Goal: Task Accomplishment & Management: Complete application form

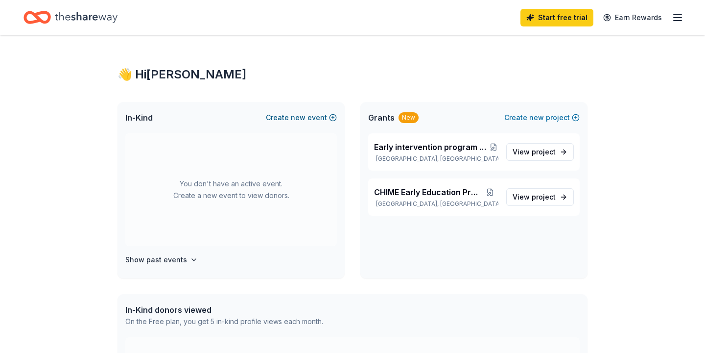
click at [284, 118] on button "Create new event" at bounding box center [301, 118] width 71 height 12
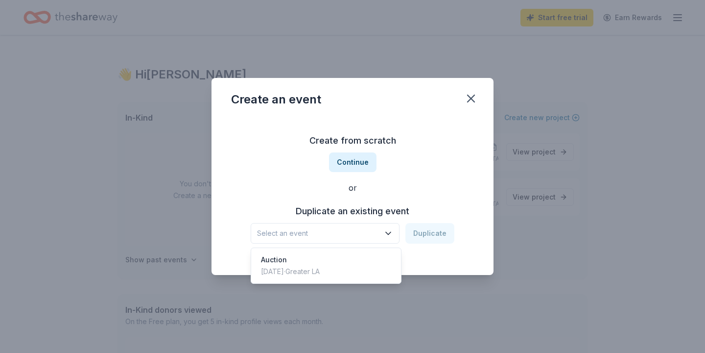
click at [390, 234] on icon "button" at bounding box center [388, 233] width 5 height 2
click at [303, 273] on div "Oct 05, 2024 · Greater LA" at bounding box center [290, 271] width 59 height 12
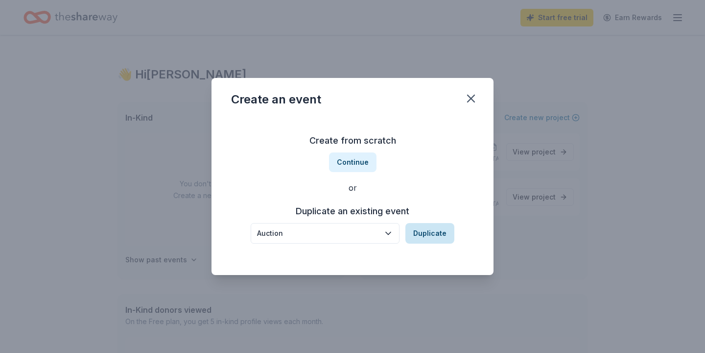
click at [431, 235] on button "Duplicate" at bounding box center [430, 233] width 49 height 21
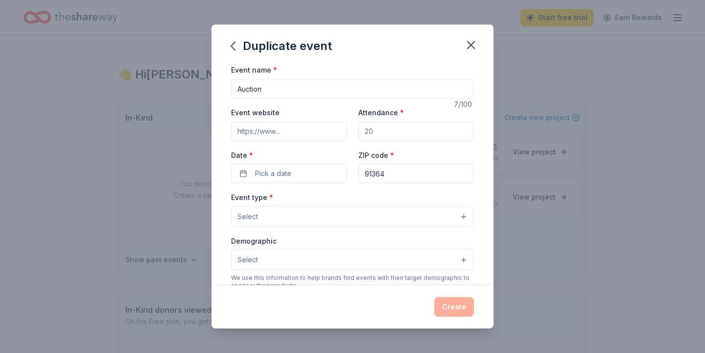
click at [390, 132] on input "Attendance *" at bounding box center [417, 131] width 116 height 20
type input "250"
click at [291, 171] on button "Pick a date" at bounding box center [289, 174] width 116 height 20
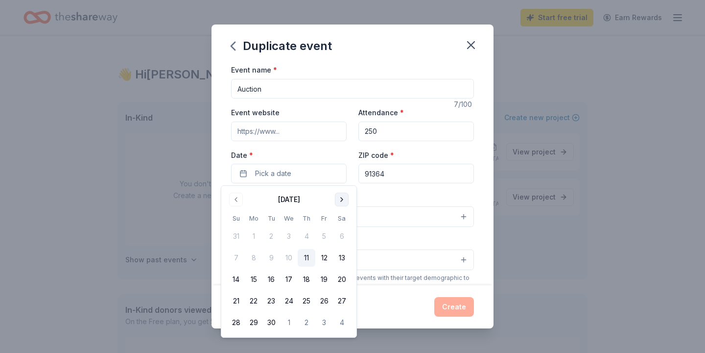
click at [342, 198] on button "Go to next month" at bounding box center [342, 199] width 14 height 14
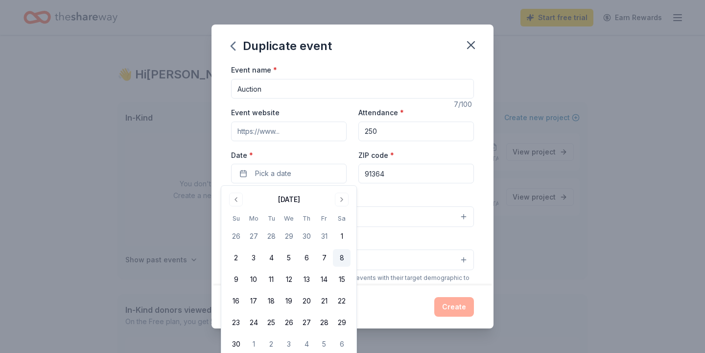
click at [339, 251] on button "8" at bounding box center [342, 258] width 18 height 18
click at [402, 172] on input "91364" at bounding box center [417, 174] width 116 height 20
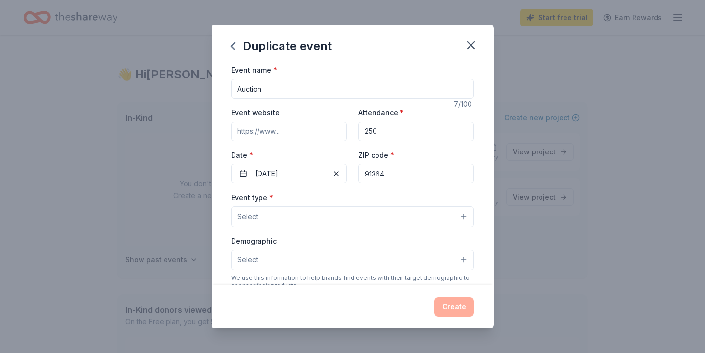
click at [462, 216] on button "Select" at bounding box center [352, 216] width 243 height 21
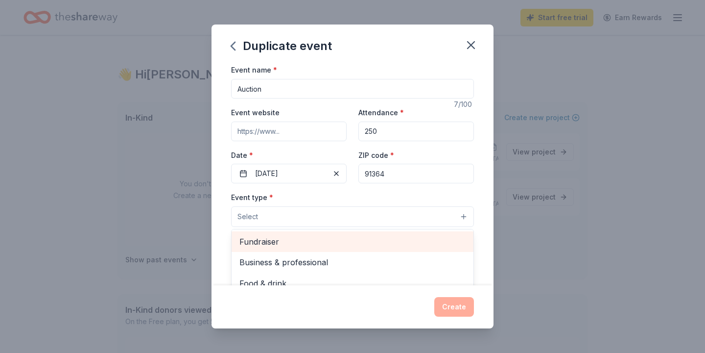
click at [453, 239] on span "Fundraiser" at bounding box center [352, 241] width 226 height 13
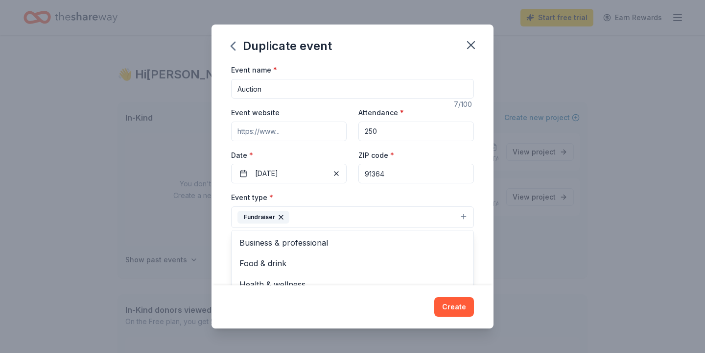
click at [482, 267] on div "Event name * Auction 7 /100 Event website Attendance * 250 Date * 11/08/2025 ZI…" at bounding box center [353, 174] width 282 height 221
click at [349, 262] on button "Select" at bounding box center [352, 260] width 243 height 21
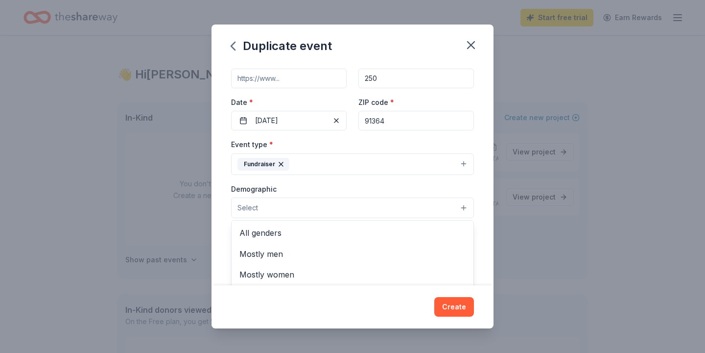
scroll to position [73, 0]
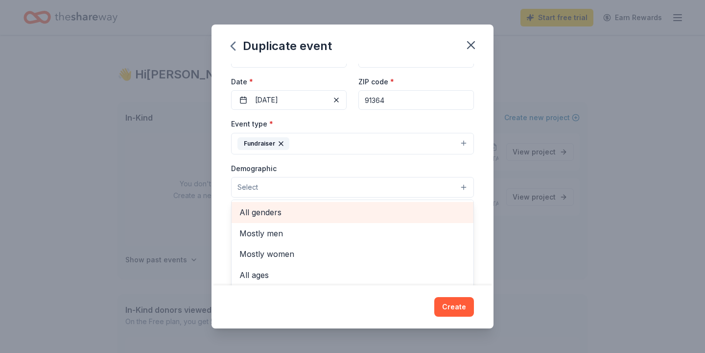
click at [341, 212] on span "All genders" at bounding box center [352, 212] width 226 height 13
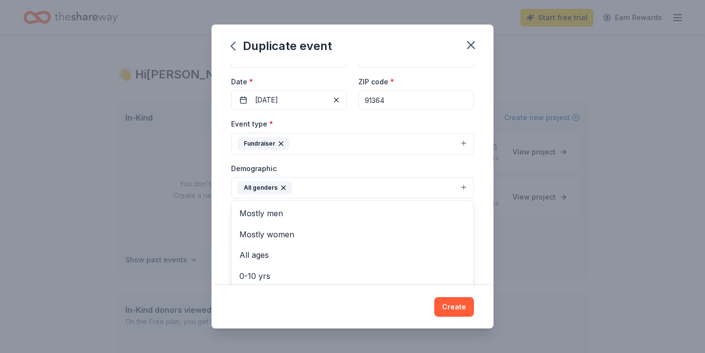
click at [487, 220] on div "Event name * Auction 7 /100 Event website Attendance * 250 Date * 11/08/2025 ZI…" at bounding box center [353, 174] width 282 height 221
click at [305, 191] on button "All genders" at bounding box center [352, 188] width 243 height 22
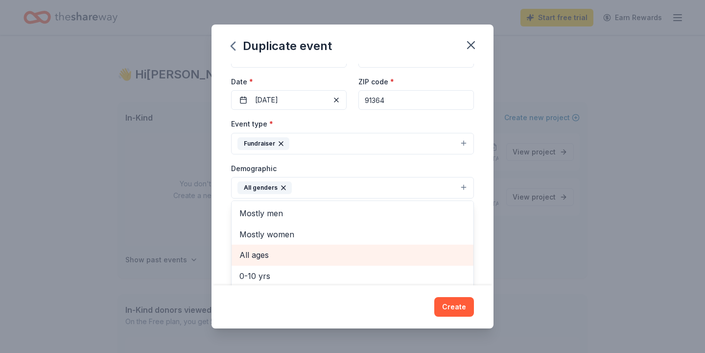
click at [262, 258] on span "All ages" at bounding box center [352, 254] width 226 height 13
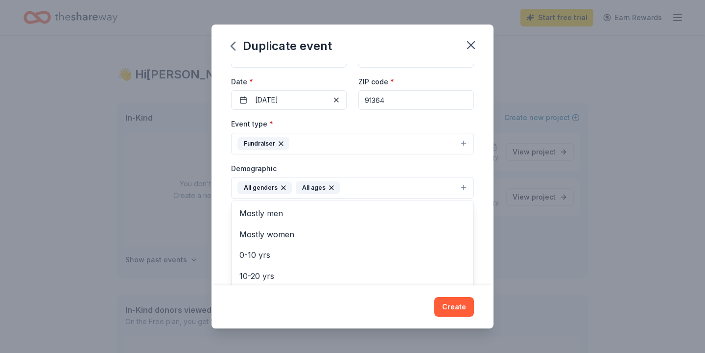
click at [484, 244] on div "Event name * Auction 7 /100 Event website Attendance * 250 Date * 11/08/2025 ZI…" at bounding box center [353, 174] width 282 height 221
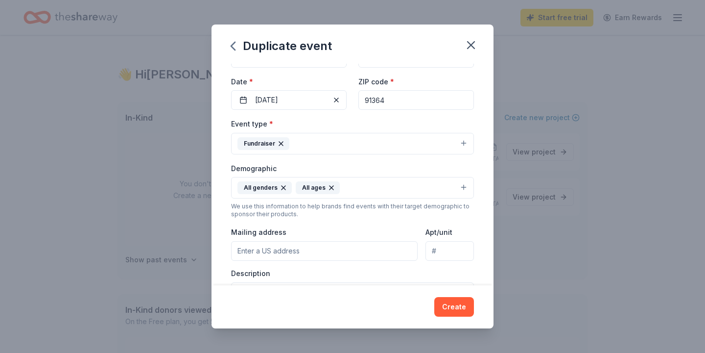
click at [486, 198] on div "Event name * Auction 7 /100 Event website Attendance * 250 Date * 11/08/2025 ZI…" at bounding box center [353, 174] width 282 height 221
click at [479, 241] on div "Event name * Auction 7 /100 Event website Attendance * 250 Date * 11/08/2025 ZI…" at bounding box center [353, 174] width 282 height 221
click at [217, 277] on div "Event name * Auction 7 /100 Event website Attendance * 250 Date * 11/08/2025 ZI…" at bounding box center [353, 174] width 282 height 221
click at [256, 275] on label "Description" at bounding box center [250, 273] width 39 height 10
click at [317, 253] on input "Mailing address" at bounding box center [324, 251] width 187 height 20
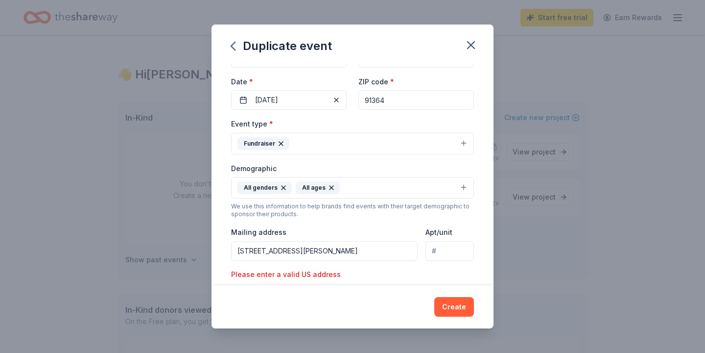
click at [340, 247] on input "19722 Collier St W" at bounding box center [324, 251] width 187 height 20
type input "19722 Collier Street, Los Angeles, CA, 91364"
click at [485, 268] on div "Event name * Auction 7 /100 Event website Attendance * 250 Date * 11/08/2025 ZI…" at bounding box center [353, 174] width 282 height 221
click at [278, 274] on div "Description" at bounding box center [352, 297] width 243 height 58
click at [484, 227] on div "Event name * Auction 7 /100 Event website Attendance * 250 Date * 11/08/2025 ZI…" at bounding box center [353, 174] width 282 height 221
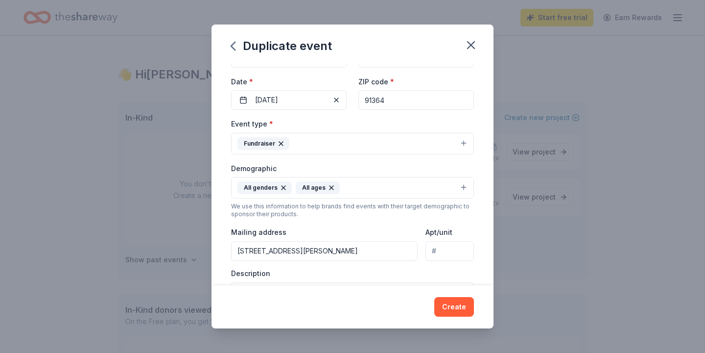
click at [274, 276] on div "Description" at bounding box center [352, 297] width 243 height 58
click at [250, 289] on div "Create" at bounding box center [353, 306] width 282 height 43
click at [359, 275] on div "Description" at bounding box center [352, 297] width 243 height 58
click at [457, 306] on button "Create" at bounding box center [454, 307] width 40 height 20
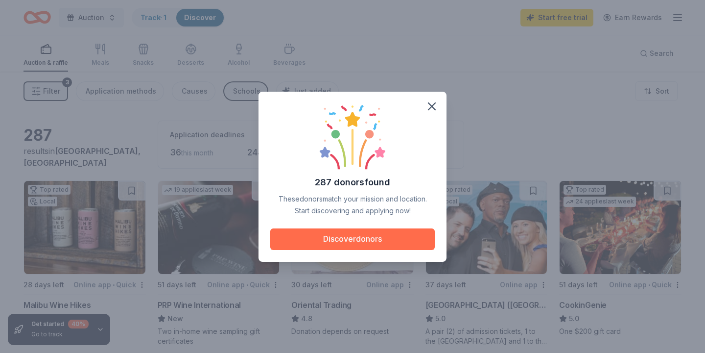
click at [372, 241] on button "Discover donors" at bounding box center [352, 239] width 165 height 22
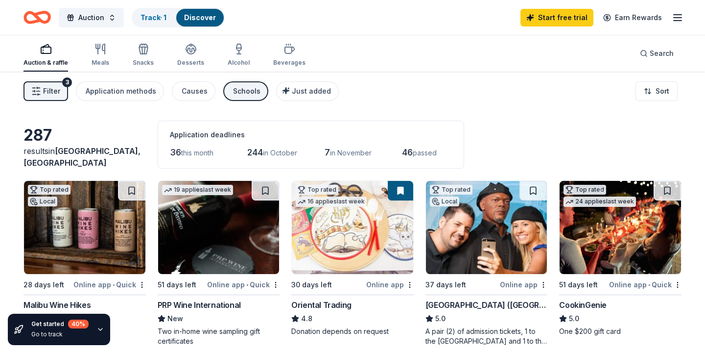
click at [493, 108] on div "Filter 3 Application methods Causes Schools Just added Sort" at bounding box center [352, 91] width 705 height 39
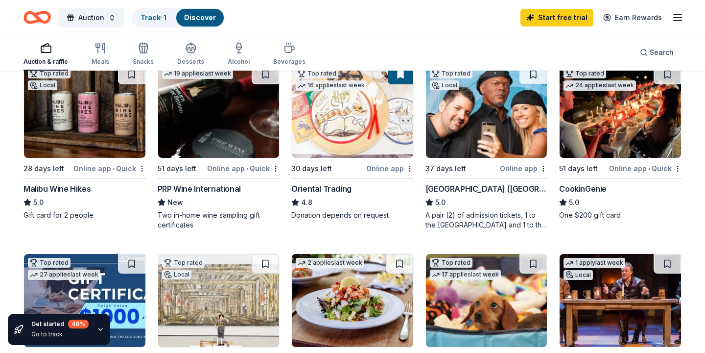
scroll to position [118, 0]
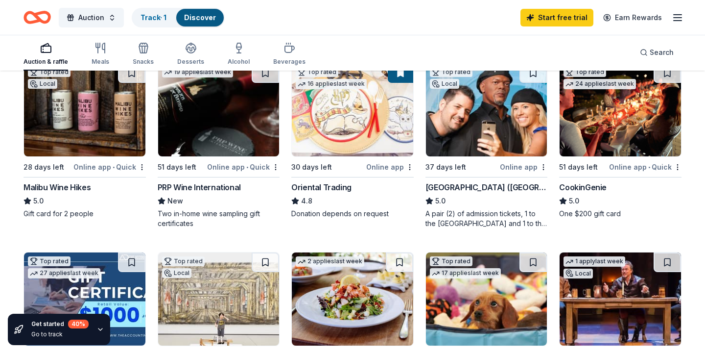
click at [62, 186] on div "Malibu Wine Hikes" at bounding box center [57, 187] width 67 height 12
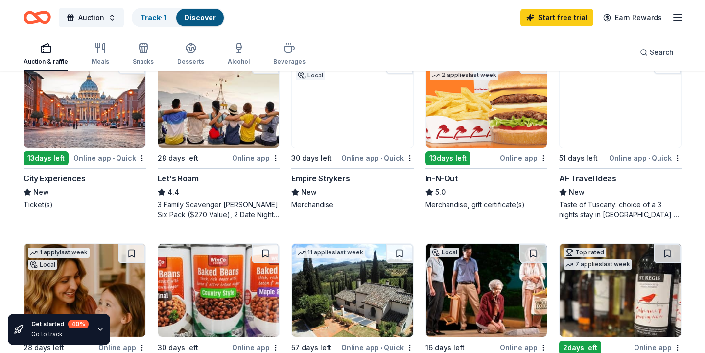
scroll to position [509, 0]
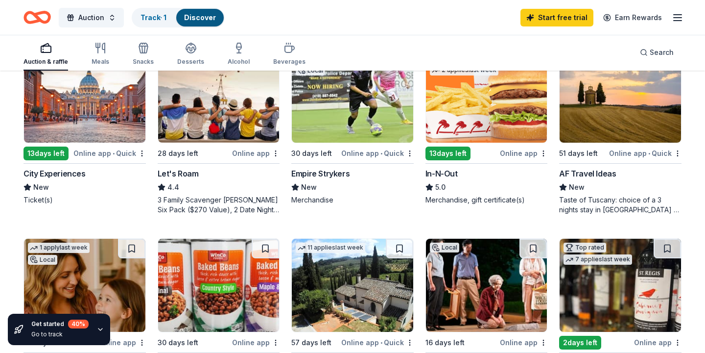
click at [473, 121] on img at bounding box center [486, 95] width 121 height 93
click at [696, 150] on div "287 results in Woodland Hills, CA Application deadlines 36 this month 244 in Oc…" at bounding box center [352, 191] width 705 height 1258
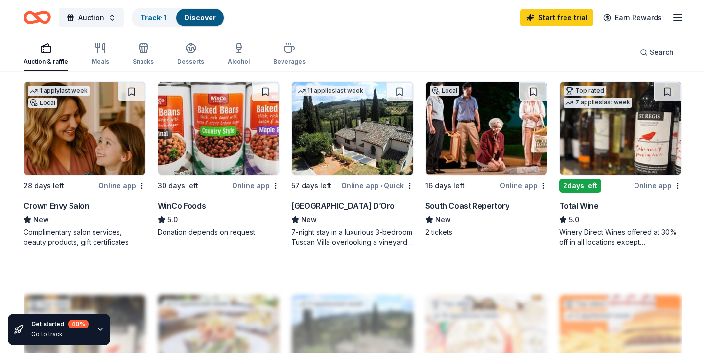
scroll to position [686, 0]
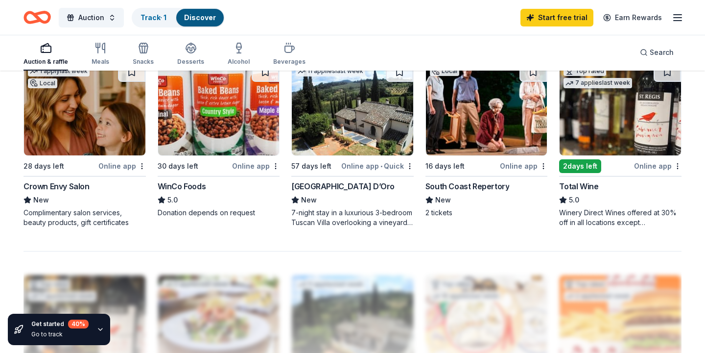
click at [485, 186] on div "South Coast Repertory" at bounding box center [468, 186] width 84 height 12
click at [613, 121] on img at bounding box center [620, 108] width 121 height 93
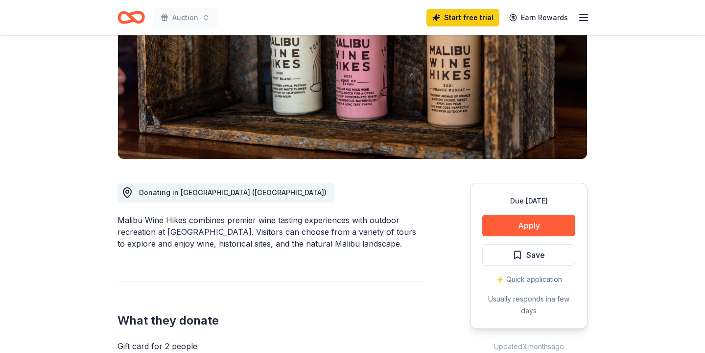
scroll to position [137, 0]
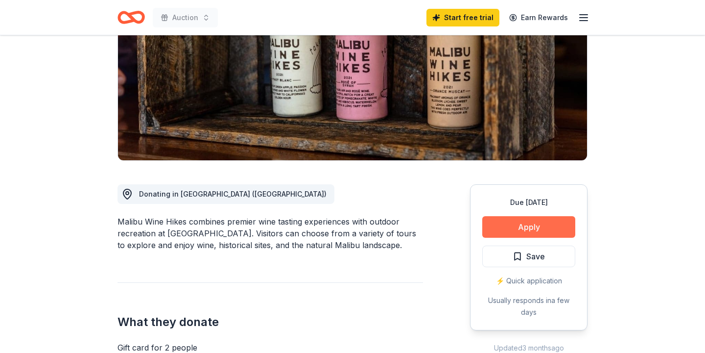
click at [536, 225] on button "Apply" at bounding box center [528, 227] width 93 height 22
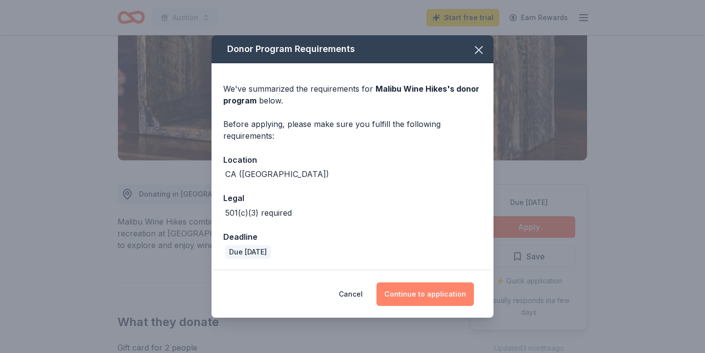
click at [436, 293] on button "Continue to application" at bounding box center [425, 294] width 97 height 24
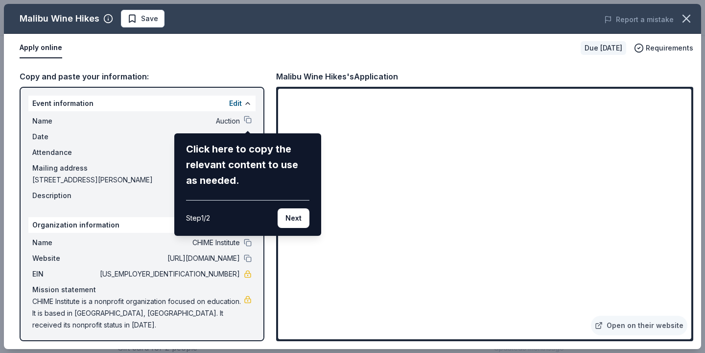
click at [235, 144] on div "Click here to copy the relevant content to use as needed." at bounding box center [247, 164] width 123 height 47
click at [293, 217] on button "Next" at bounding box center [294, 218] width 32 height 20
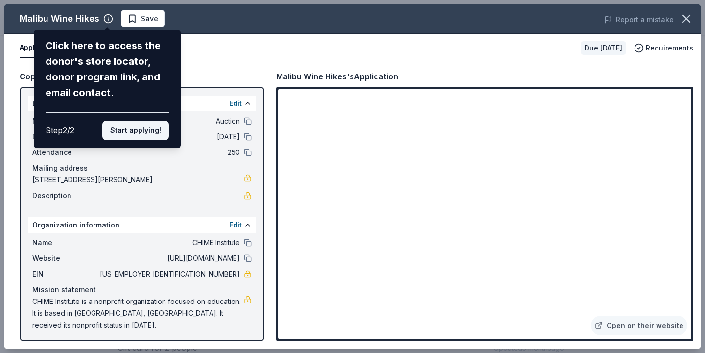
click at [135, 132] on button "Start applying!" at bounding box center [135, 130] width 67 height 20
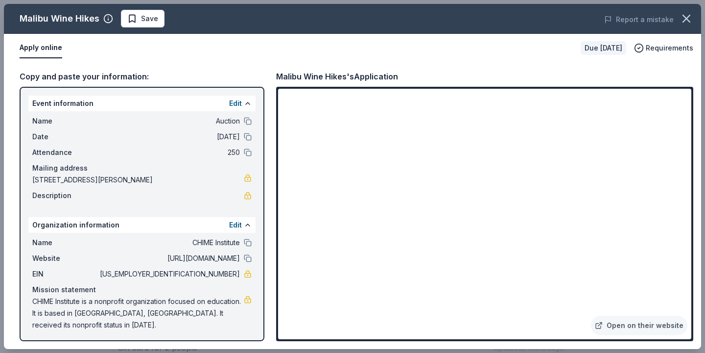
click at [673, 189] on div "Malibu Wine Hikes Save Report a mistake Apply online Due in 28 days Requirement…" at bounding box center [352, 176] width 697 height 345
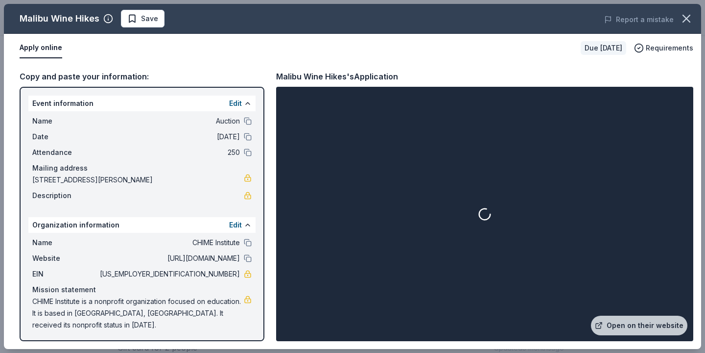
click at [362, 240] on div at bounding box center [484, 214] width 413 height 250
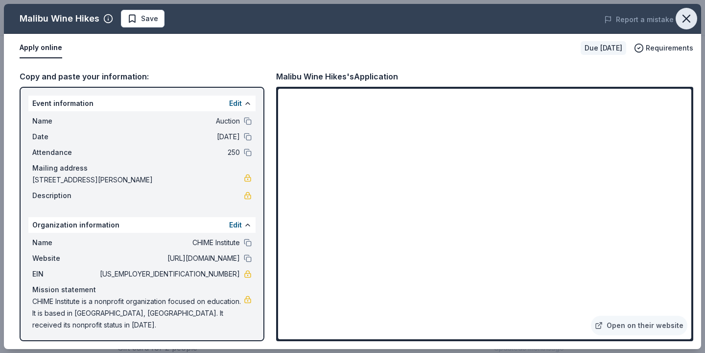
click at [687, 19] on icon "button" at bounding box center [686, 18] width 7 height 7
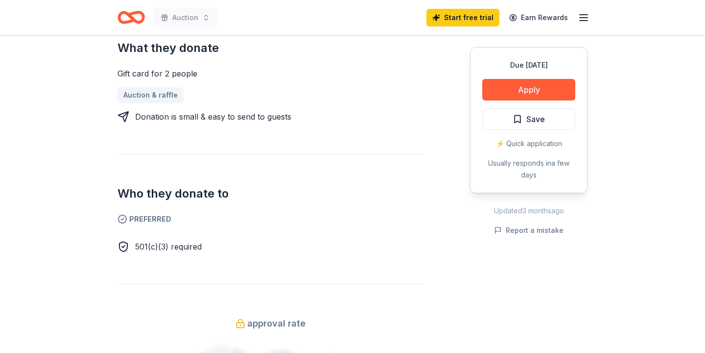
scroll to position [372, 0]
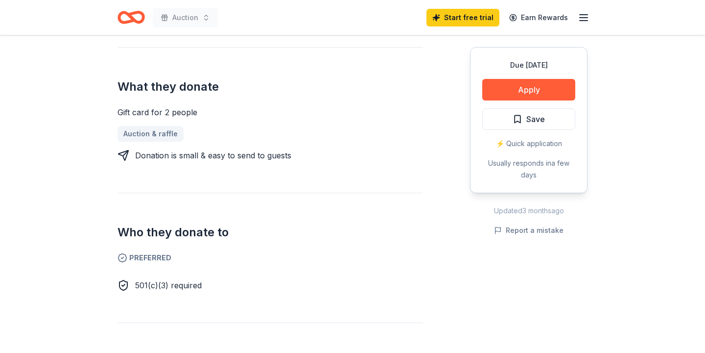
click at [584, 18] on icon "button" at bounding box center [584, 18] width 12 height 12
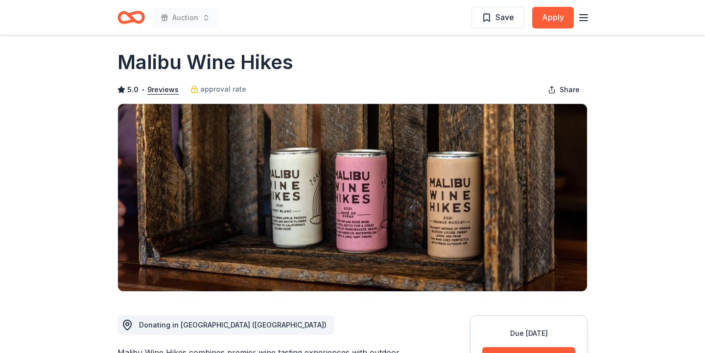
scroll to position [0, 0]
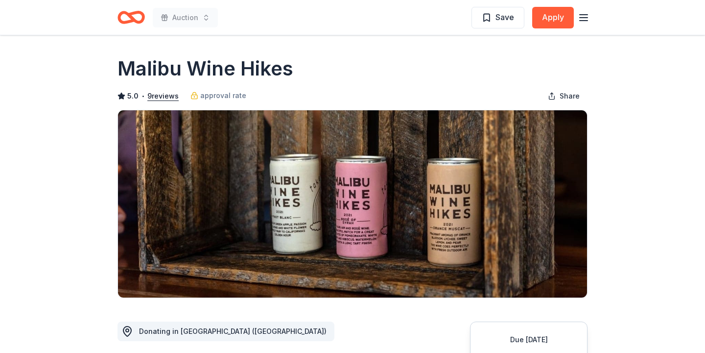
click at [583, 18] on icon "button" at bounding box center [584, 18] width 12 height 12
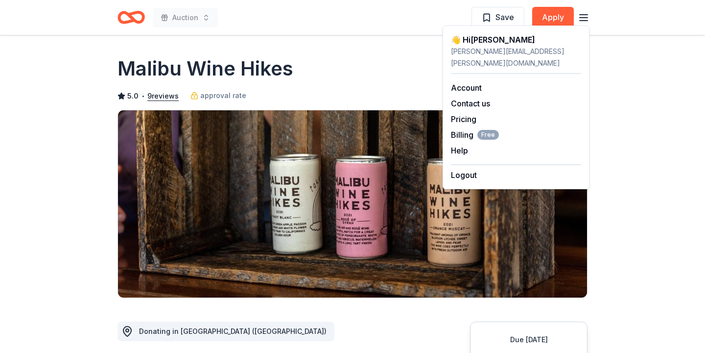
click at [309, 28] on div "Auction Save Apply" at bounding box center [353, 17] width 470 height 23
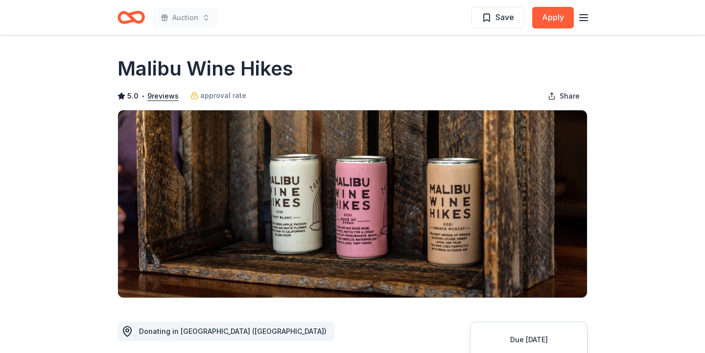
click at [131, 15] on icon "Home" at bounding box center [131, 17] width 27 height 23
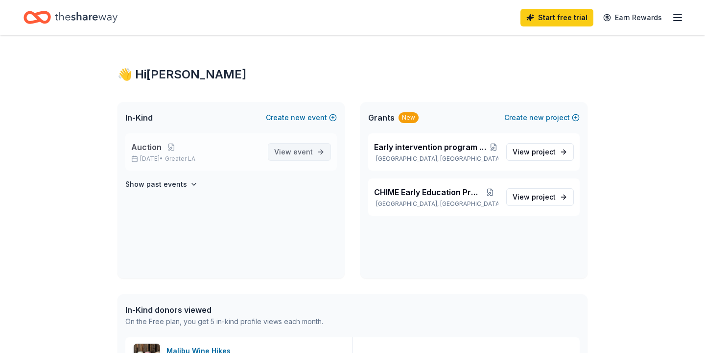
click at [299, 151] on span "event" at bounding box center [303, 151] width 20 height 8
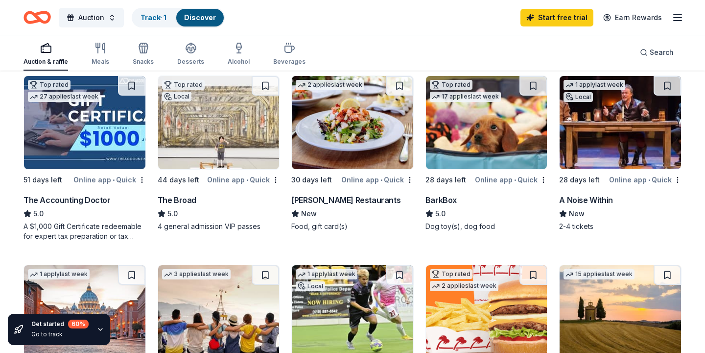
scroll to position [313, 0]
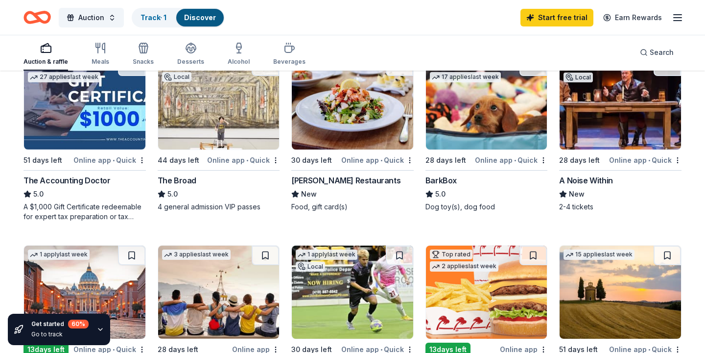
click at [643, 183] on div "A Noise Within" at bounding box center [620, 180] width 122 height 12
click at [451, 22] on div "Auction Track · 1 Discover Start free trial Earn Rewards" at bounding box center [353, 17] width 658 height 23
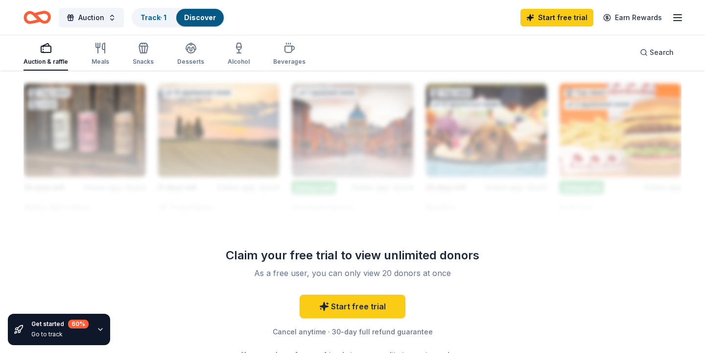
scroll to position [879, 0]
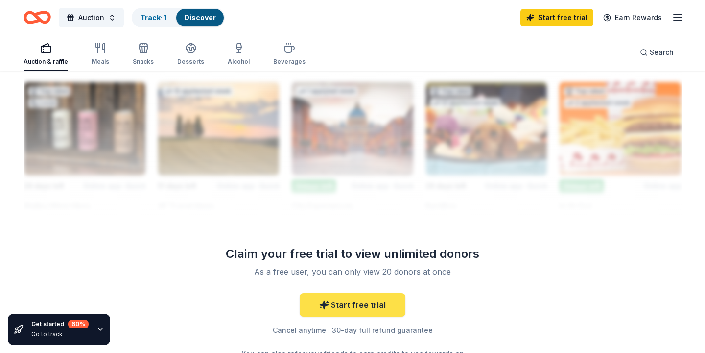
click at [359, 302] on link "Start free trial" at bounding box center [353, 305] width 106 height 24
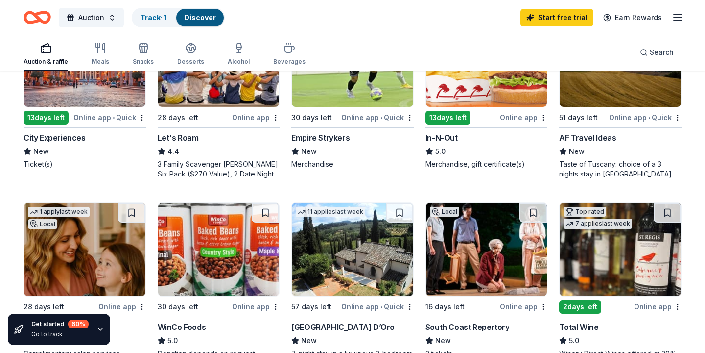
scroll to position [529, 0]
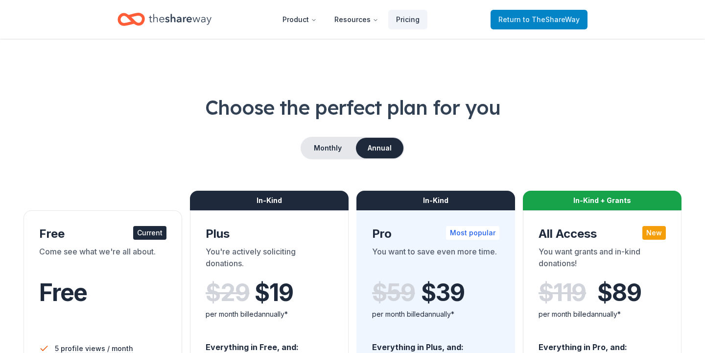
click at [542, 18] on span "to TheShareWay" at bounding box center [551, 19] width 57 height 8
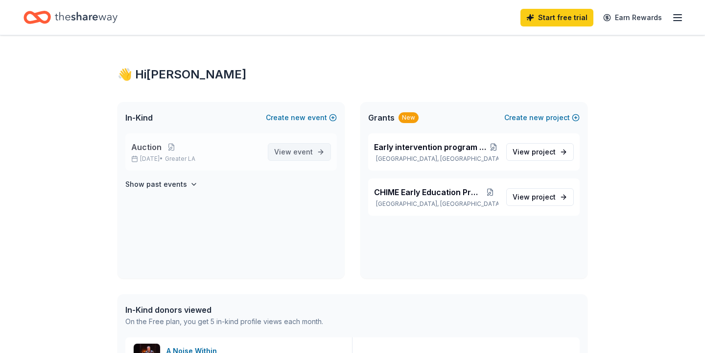
click at [287, 150] on span "View event" at bounding box center [293, 152] width 39 height 12
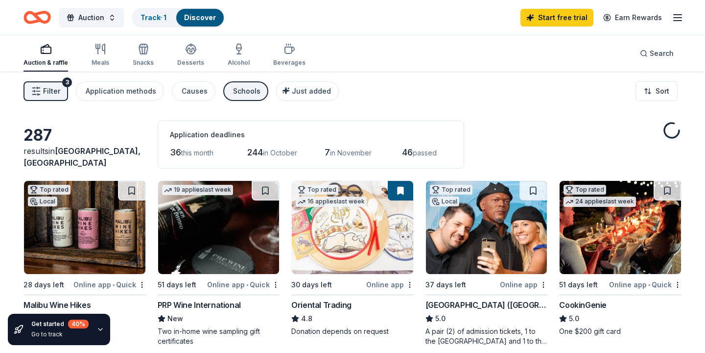
click at [506, 98] on div "Filter 3 Application methods Causes Schools Just added Sort" at bounding box center [352, 91] width 705 height 39
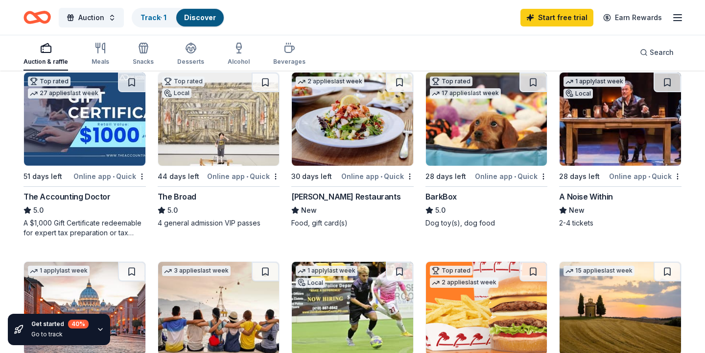
scroll to position [294, 0]
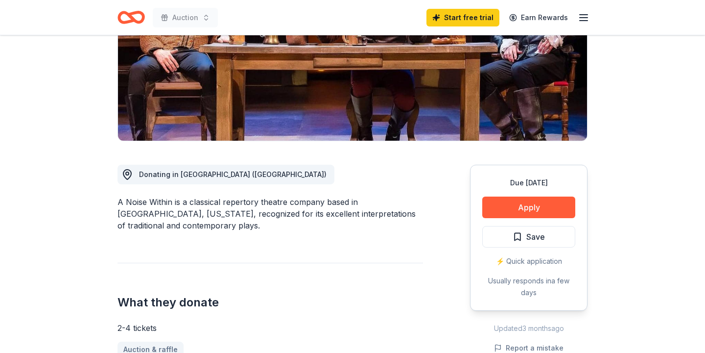
scroll to position [176, 0]
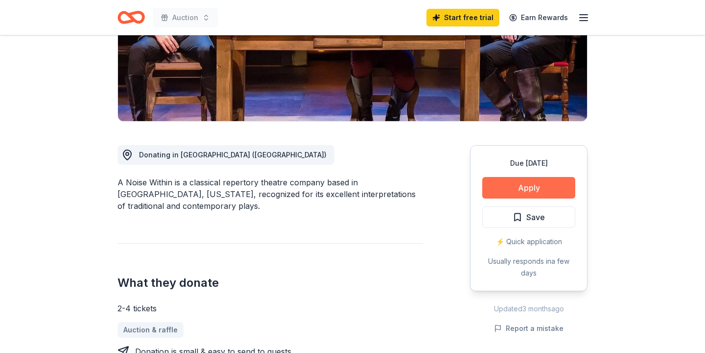
click at [540, 190] on button "Apply" at bounding box center [528, 188] width 93 height 22
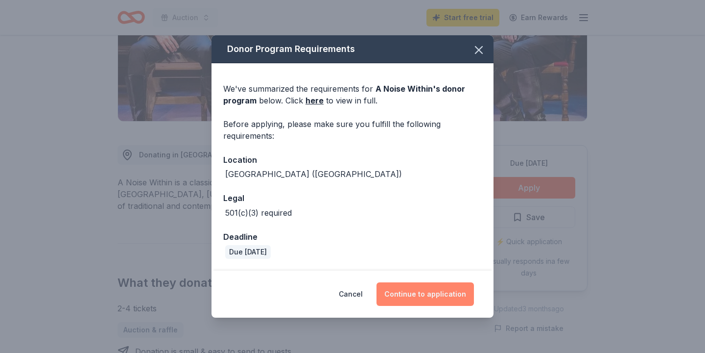
click at [431, 292] on button "Continue to application" at bounding box center [425, 294] width 97 height 24
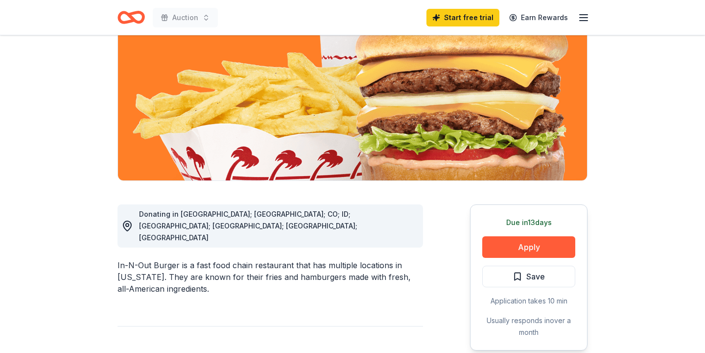
scroll to position [118, 0]
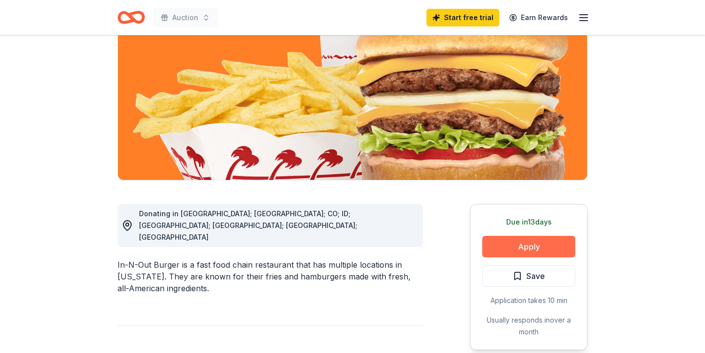
click at [529, 246] on button "Apply" at bounding box center [528, 247] width 93 height 22
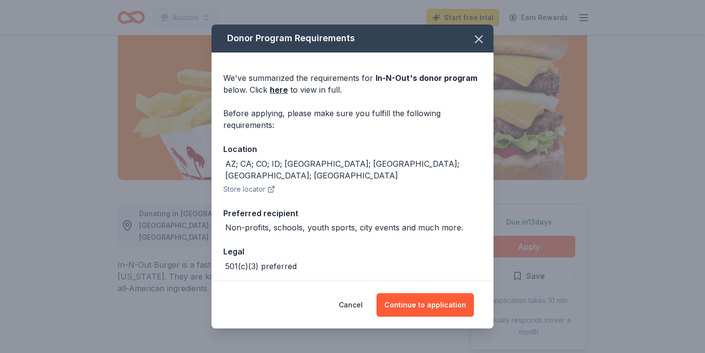
click at [485, 258] on div "We've summarized the requirements for In-N-Out 's donor program below. Click he…" at bounding box center [353, 187] width 282 height 271
click at [448, 304] on button "Continue to application" at bounding box center [425, 305] width 97 height 24
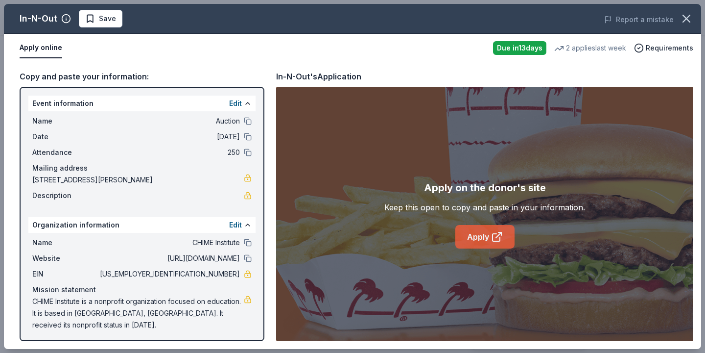
click at [484, 236] on link "Apply" at bounding box center [484, 237] width 59 height 24
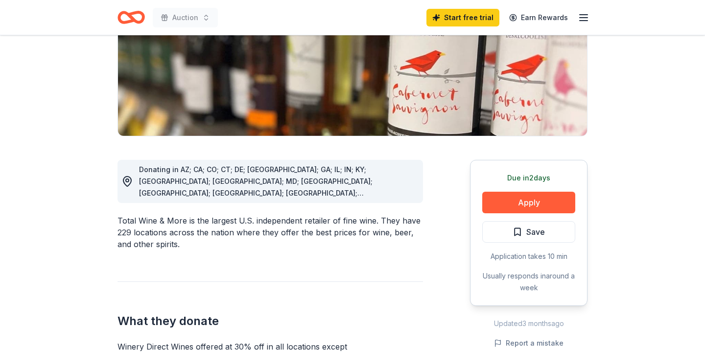
scroll to position [176, 0]
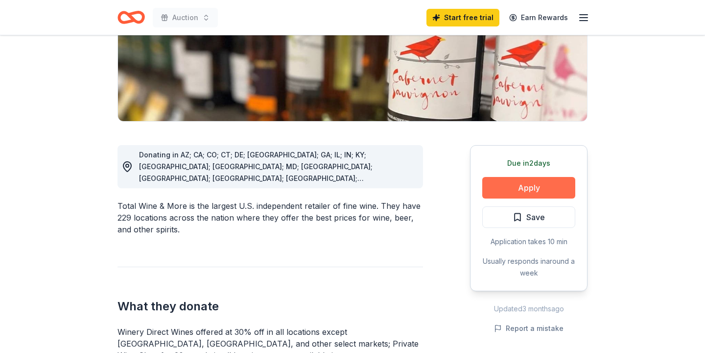
click at [531, 191] on button "Apply" at bounding box center [528, 188] width 93 height 22
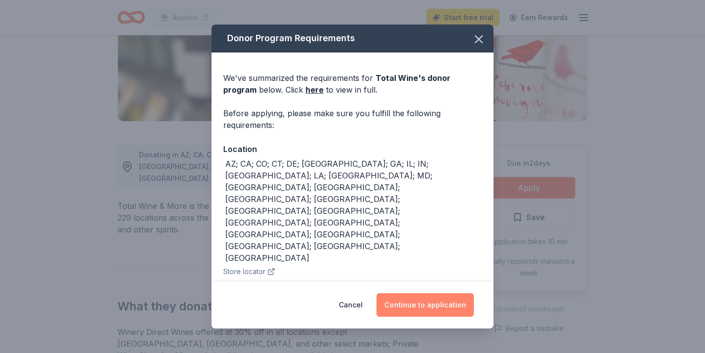
click at [439, 301] on button "Continue to application" at bounding box center [425, 305] width 97 height 24
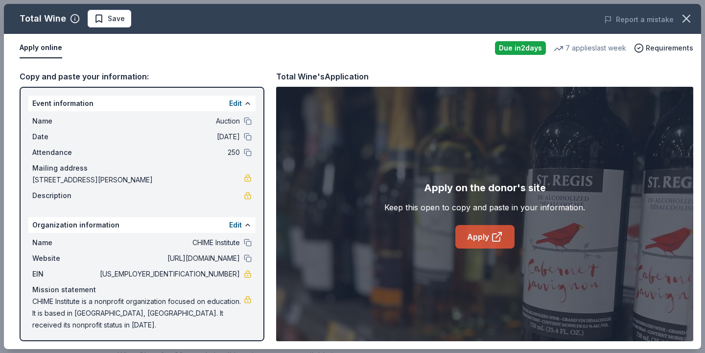
click at [492, 234] on icon at bounding box center [497, 237] width 12 height 12
